Goal: Transaction & Acquisition: Purchase product/service

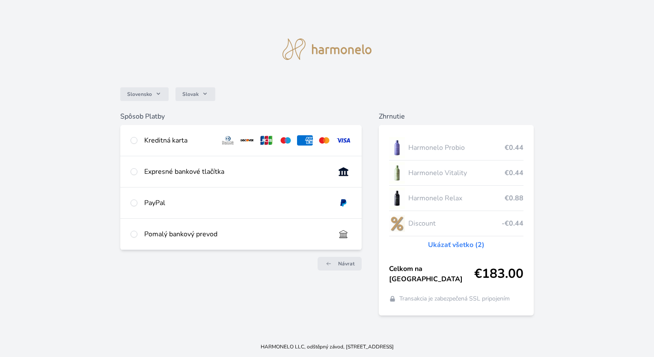
click at [142, 143] on div "Kreditná karta" at bounding box center [240, 140] width 241 height 31
radio input "true"
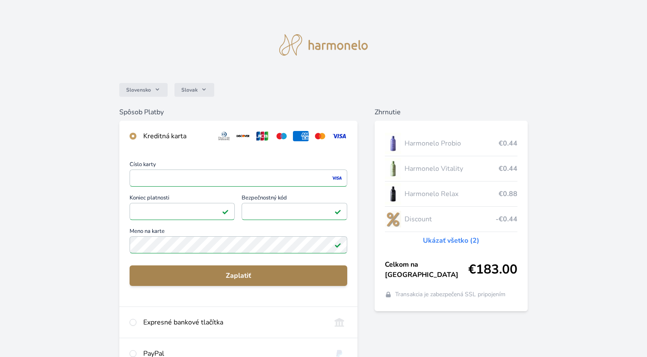
click at [210, 278] on span "Zaplatiť" at bounding box center [238, 275] width 204 height 10
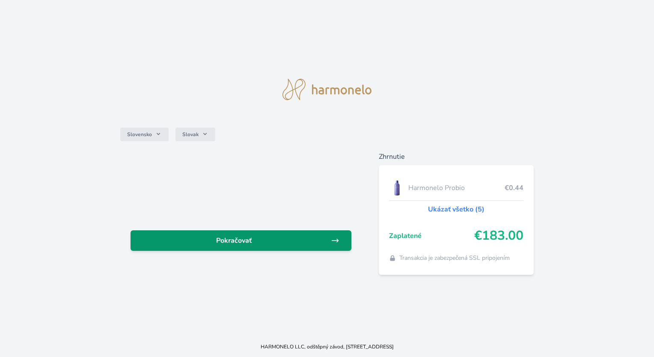
click at [252, 241] on span "Pokračovať" at bounding box center [233, 240] width 193 height 10
